Goal: Task Accomplishment & Management: Manage account settings

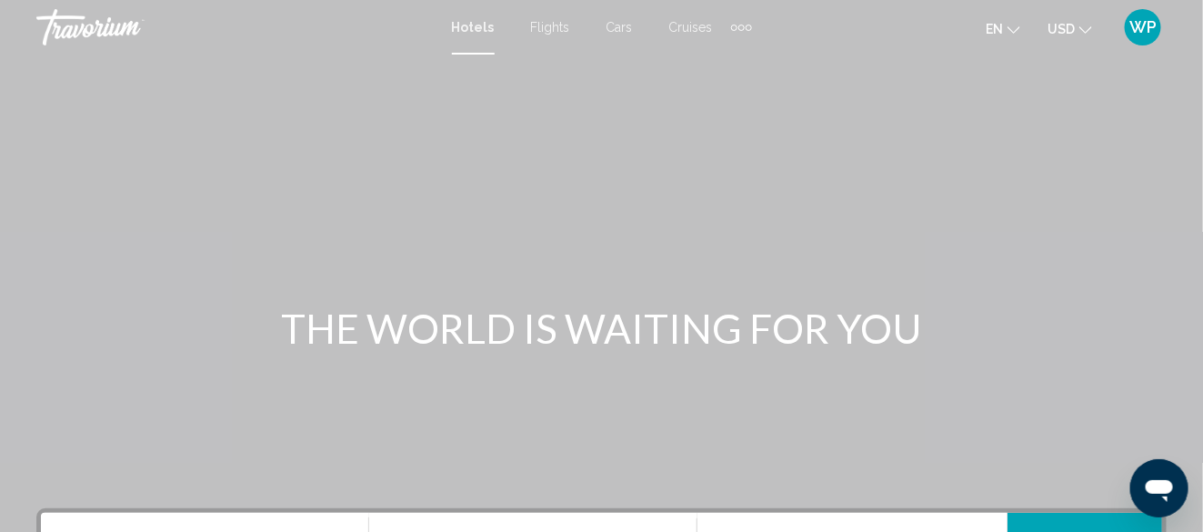
click at [1141, 25] on span "WP" at bounding box center [1143, 27] width 27 height 18
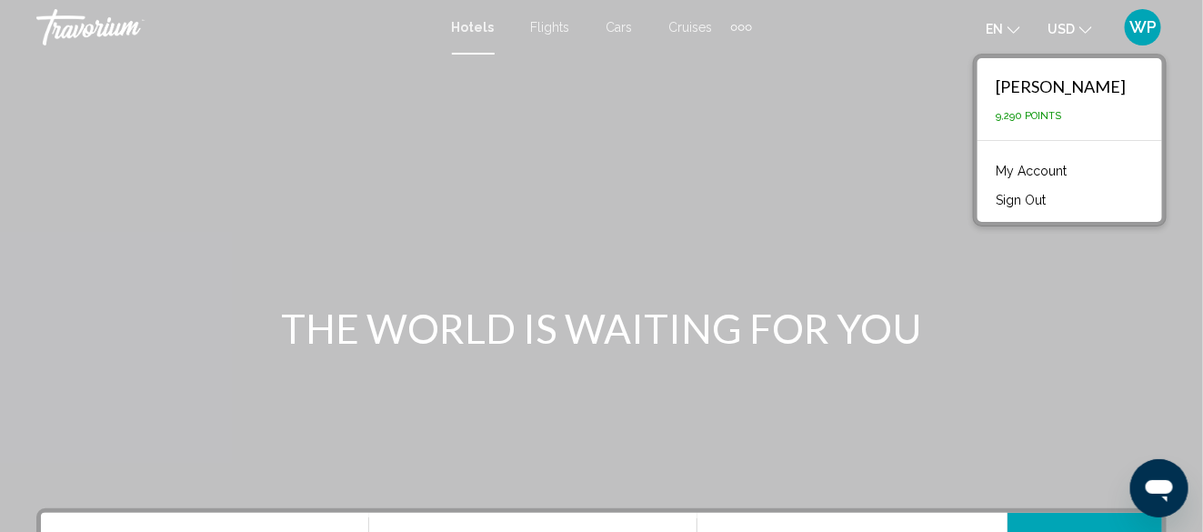
click at [1017, 167] on link "My Account" at bounding box center [1031, 171] width 89 height 24
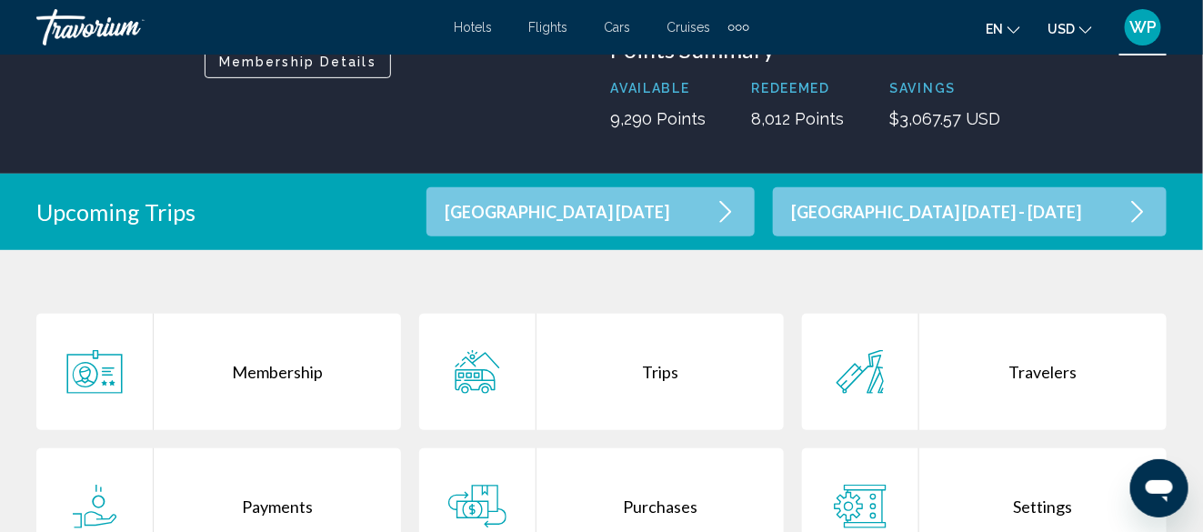
scroll to position [273, 0]
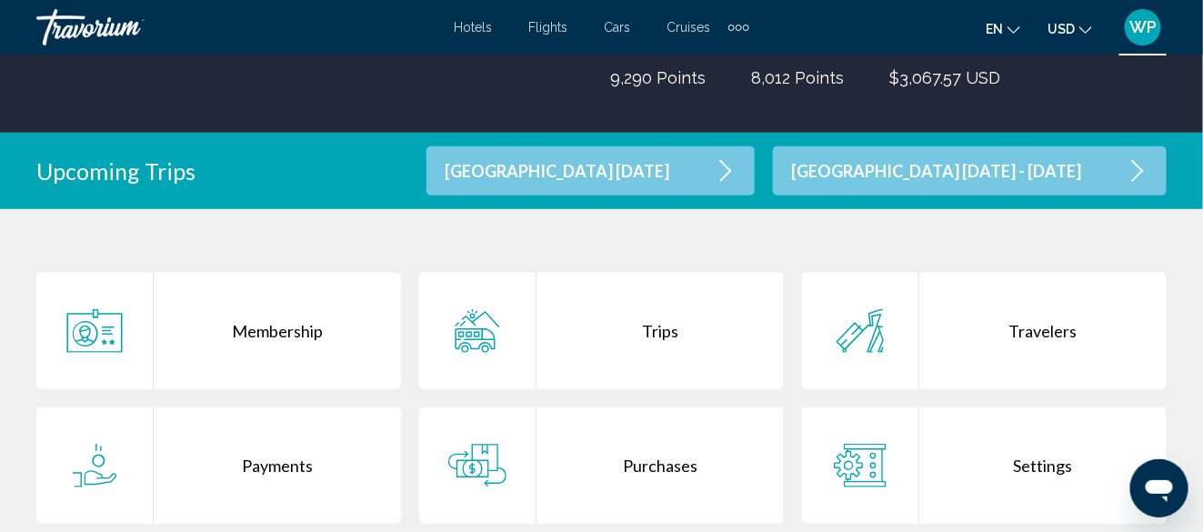
click at [677, 467] on div "Purchases" at bounding box center [660, 465] width 247 height 116
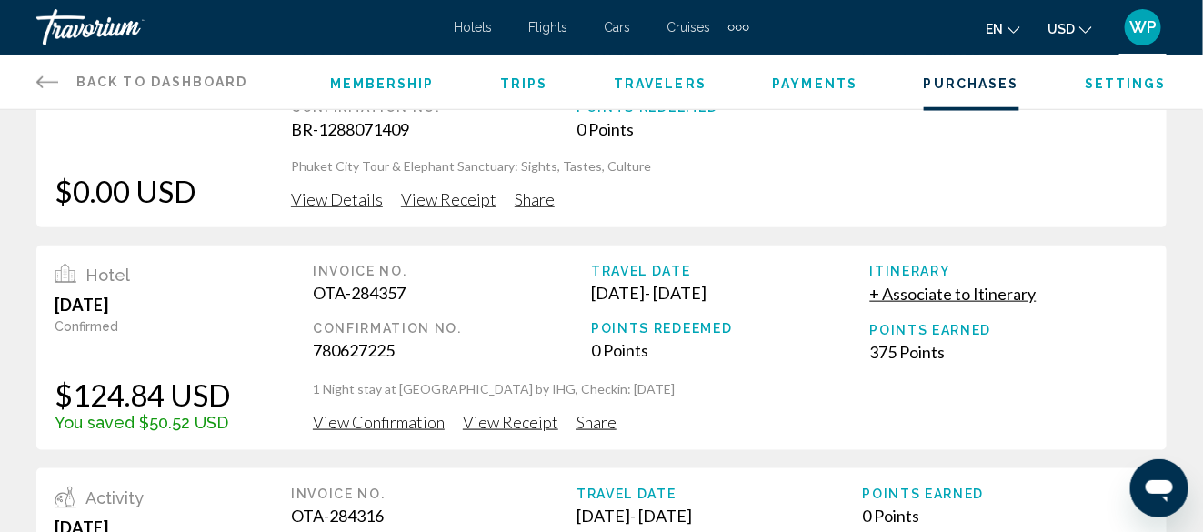
scroll to position [455, 0]
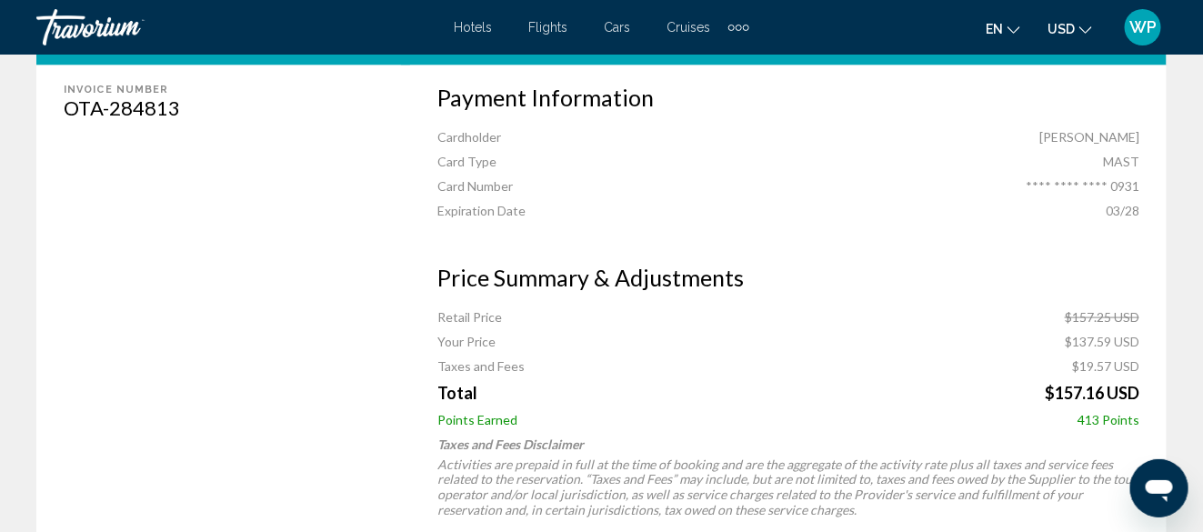
scroll to position [254, 0]
